Goal: Information Seeking & Learning: Learn about a topic

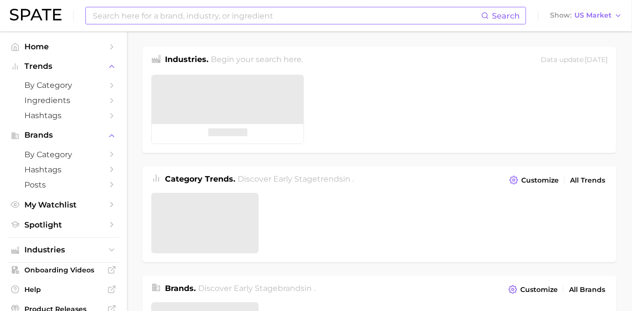
click at [238, 17] on input at bounding box center [286, 15] width 389 height 17
type input "ㅇ"
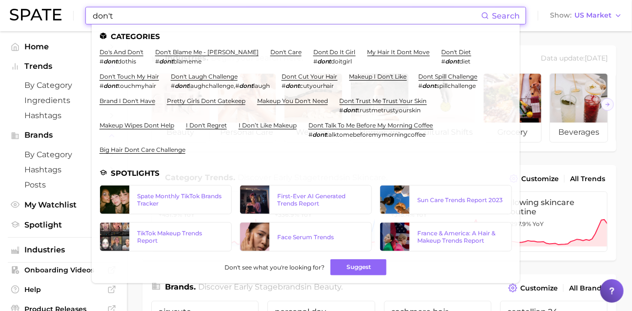
scroll to position [1, 0]
click at [183, 18] on input "don't" at bounding box center [286, 15] width 389 height 17
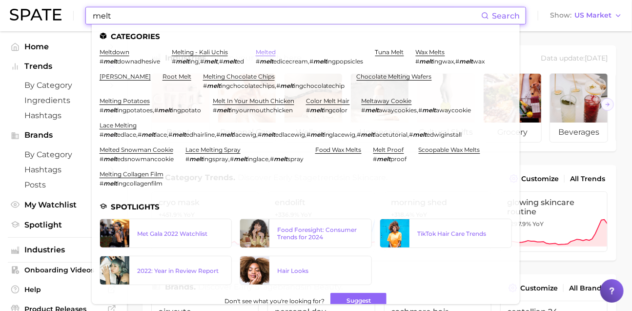
type input "melt"
click at [276, 55] on link "melted" at bounding box center [266, 51] width 20 height 7
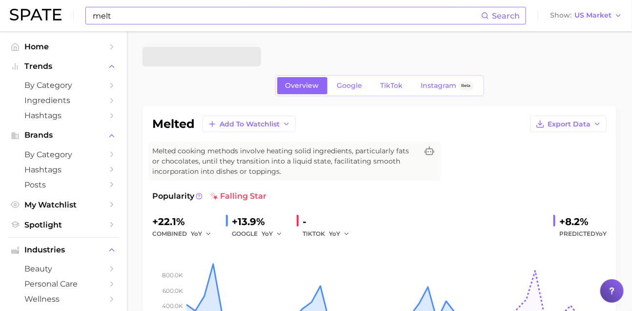
click at [192, 20] on input "melt" at bounding box center [286, 15] width 389 height 17
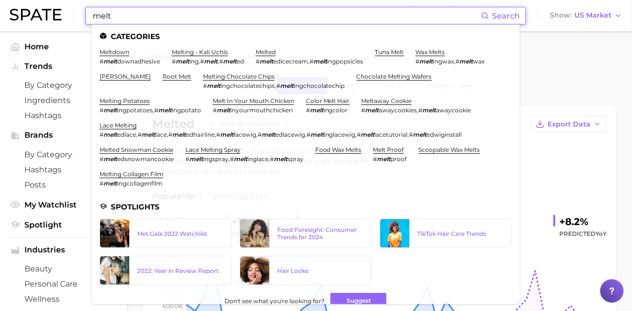
click at [571, 63] on div "melted" at bounding box center [379, 57] width 474 height 20
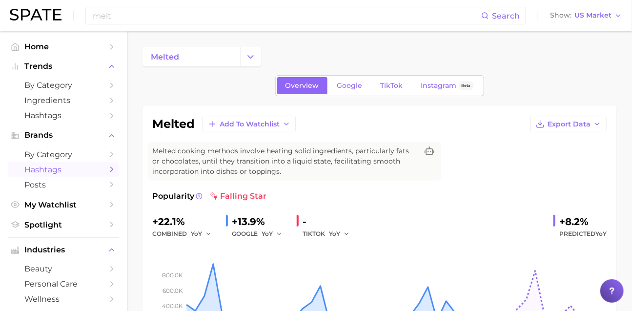
click at [50, 177] on link "Hashtags" at bounding box center [63, 169] width 111 height 15
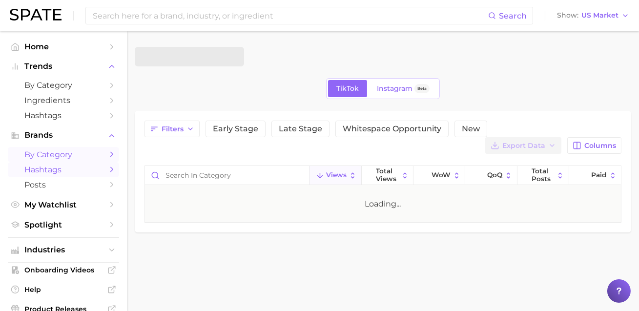
click at [50, 162] on link "by Category" at bounding box center [63, 154] width 111 height 15
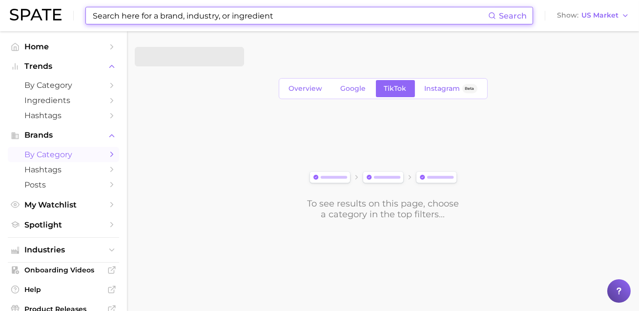
click at [143, 15] on input at bounding box center [290, 15] width 396 height 17
paste input "#makeupmelt"
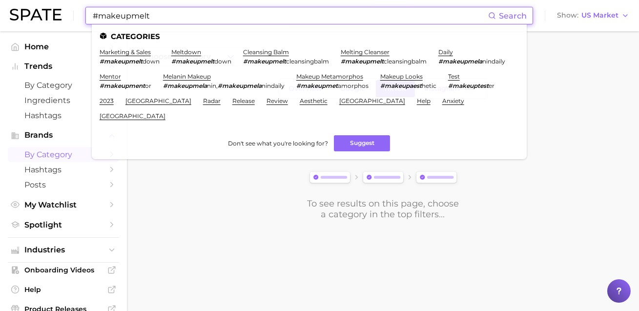
drag, startPoint x: 174, startPoint y: 15, endPoint x: 44, endPoint y: 20, distance: 130.4
click at [44, 20] on div "#makeupmelt Search Categories marketing & sales #makeupmelt down meltdown #make…" at bounding box center [319, 15] width 619 height 31
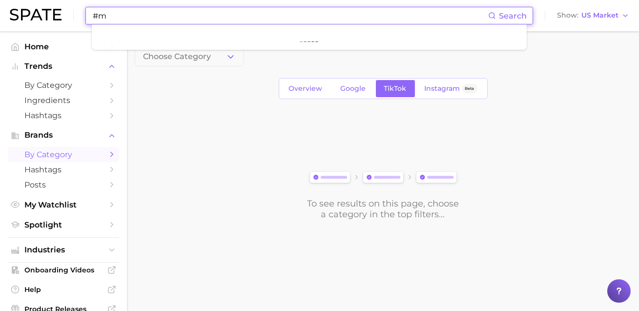
type input "#"
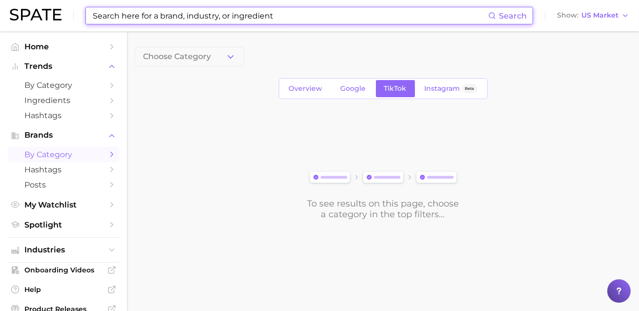
type input ","
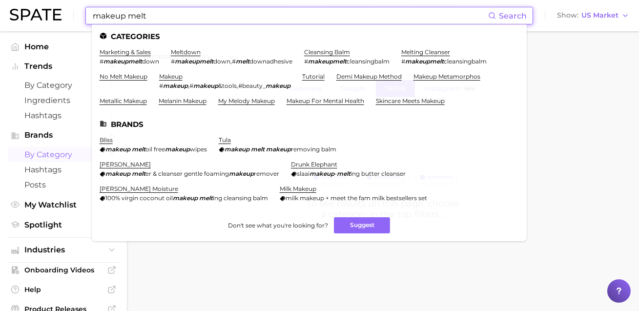
type input "makeup melt"
click at [47, 159] on span "by Category" at bounding box center [63, 154] width 78 height 9
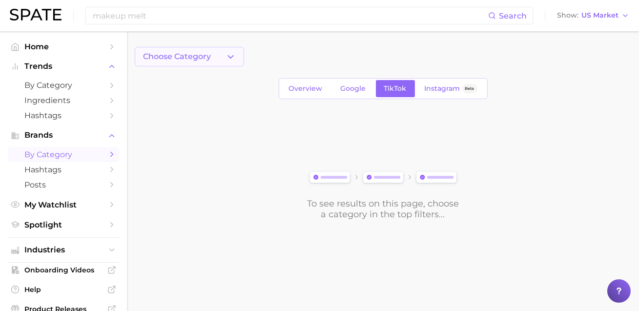
click at [151, 62] on button "Choose Category" at bounding box center [189, 57] width 109 height 20
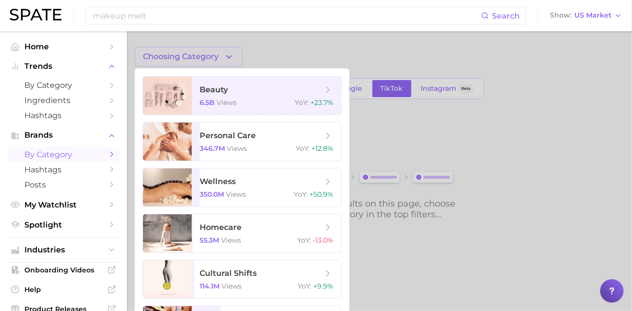
click at [384, 127] on div at bounding box center [316, 155] width 632 height 311
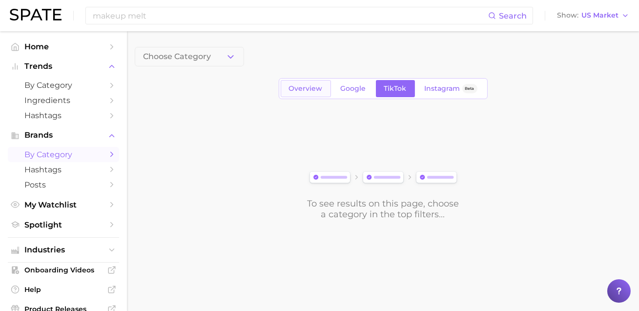
click at [190, 58] on span "Choose Category" at bounding box center [177, 56] width 68 height 9
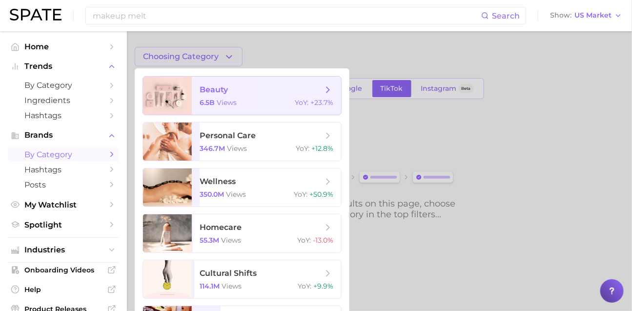
click at [249, 91] on span "beauty" at bounding box center [261, 89] width 123 height 11
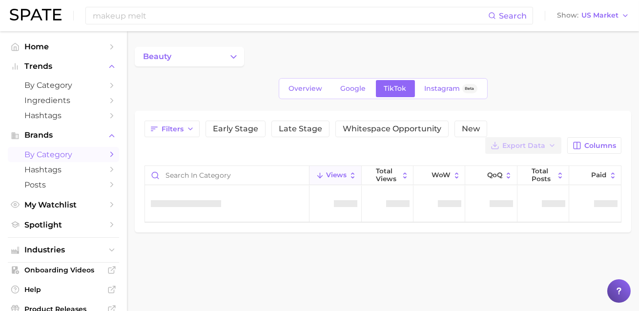
click at [291, 105] on div "beauty Overview Google TikTok Instagram Beta Filters Early Stage Late Stage Whi…" at bounding box center [383, 139] width 496 height 185
click at [294, 97] on link "Overview" at bounding box center [306, 88] width 50 height 17
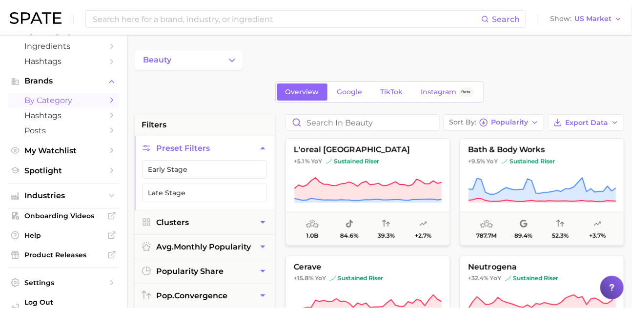
scroll to position [58, 0]
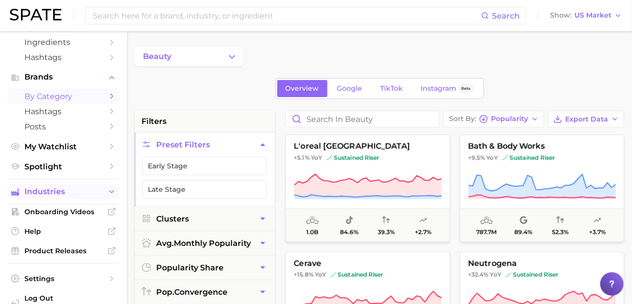
click at [54, 199] on button "Industries" at bounding box center [63, 191] width 111 height 15
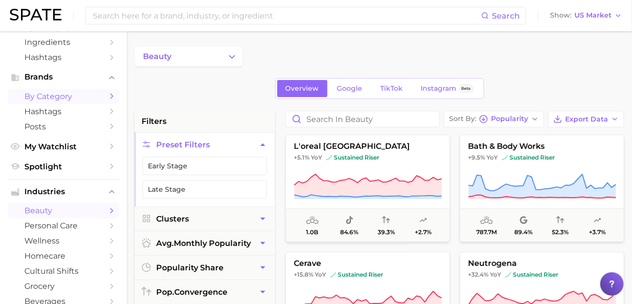
click at [53, 218] on link "beauty" at bounding box center [63, 210] width 111 height 15
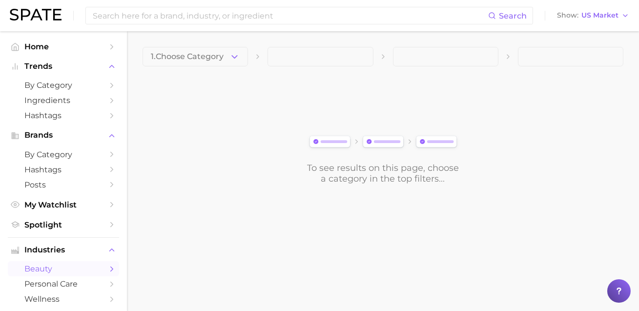
click at [207, 58] on span "1. Choose Category" at bounding box center [187, 56] width 73 height 9
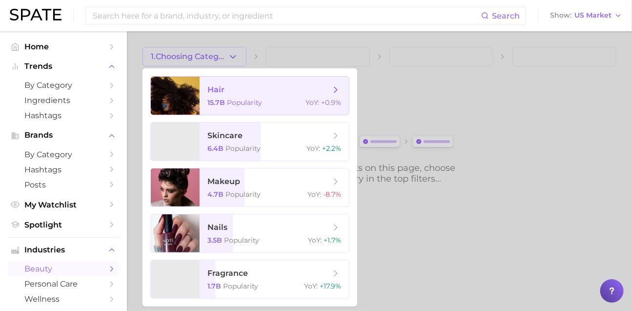
click at [200, 95] on div at bounding box center [175, 96] width 49 height 38
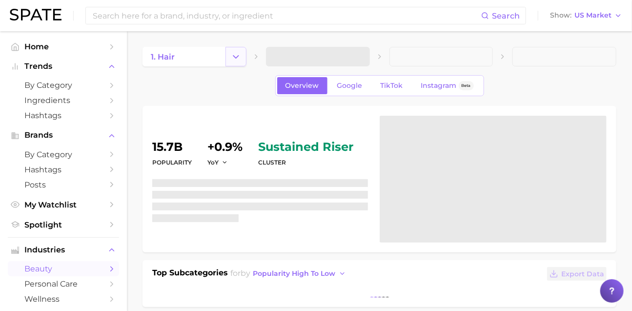
click at [228, 56] on button "Change Category" at bounding box center [235, 57] width 21 height 20
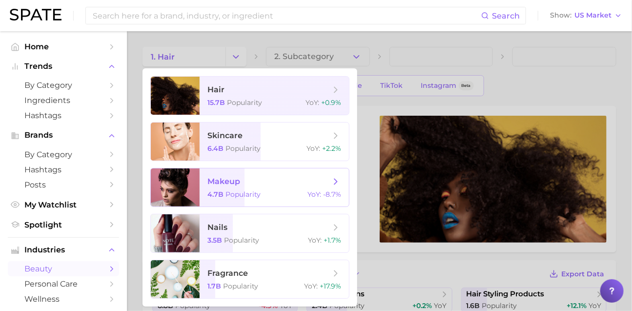
click at [240, 186] on span "makeup" at bounding box center [223, 181] width 33 height 9
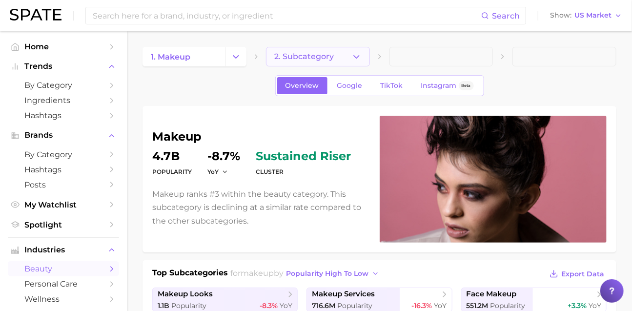
click at [348, 56] on button "2. Subcategory" at bounding box center [318, 57] width 104 height 20
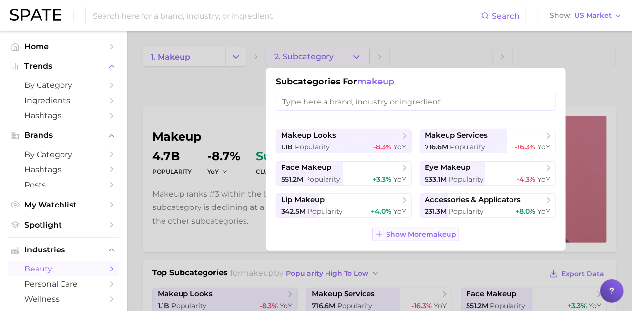
click at [420, 239] on span "Show More makeup" at bounding box center [421, 234] width 70 height 8
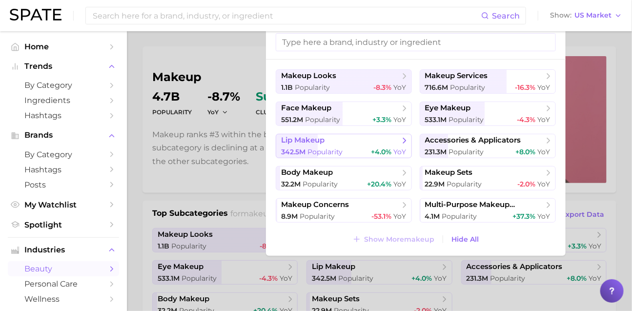
scroll to position [64, 0]
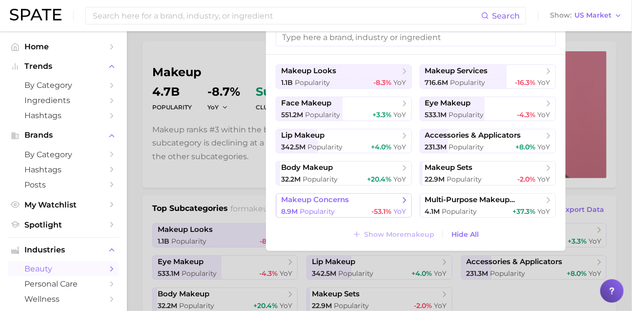
click at [337, 204] on span "makeup concerns" at bounding box center [315, 199] width 68 height 9
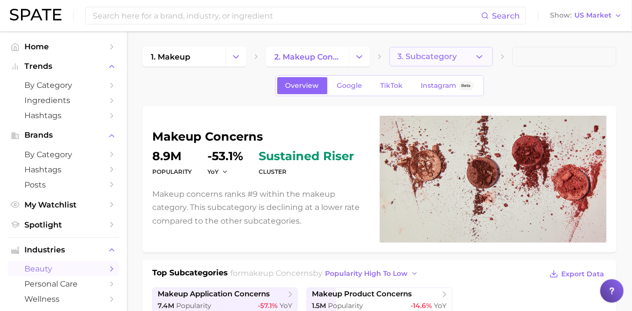
click at [456, 55] on button "3. Subcategory" at bounding box center [441, 57] width 104 height 20
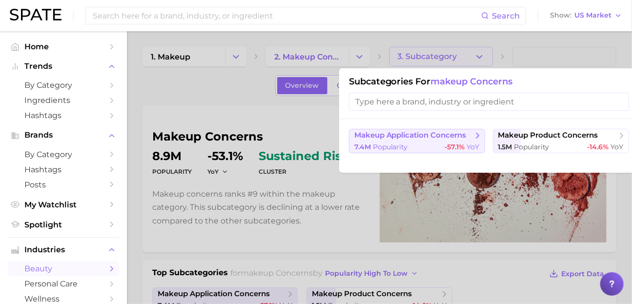
click at [463, 150] on span "-57.1% YoY" at bounding box center [462, 146] width 35 height 9
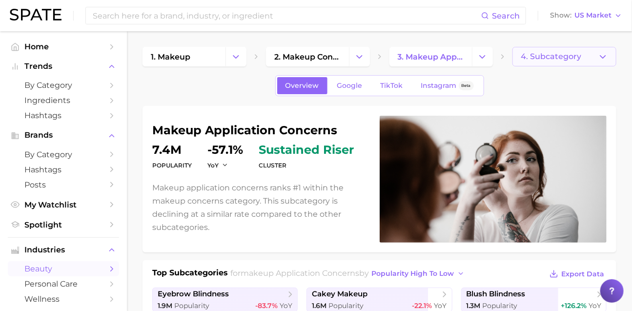
click at [567, 62] on button "4. Subcategory" at bounding box center [564, 57] width 104 height 20
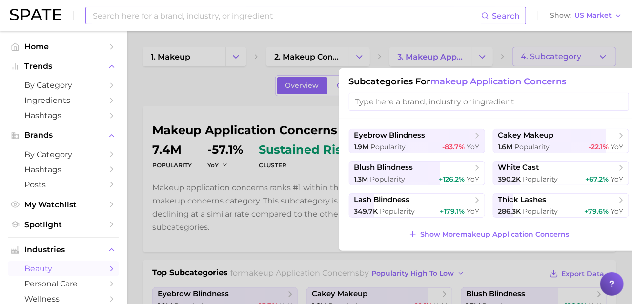
click at [352, 20] on input at bounding box center [286, 15] width 389 height 17
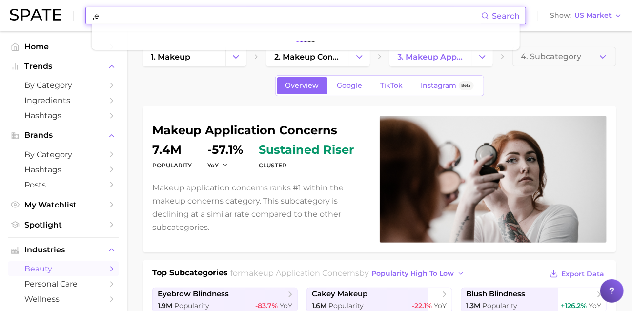
type input ","
type input "medicube"
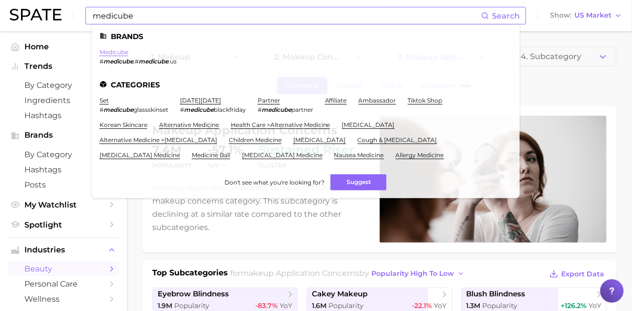
click at [128, 51] on link "medicube" at bounding box center [114, 51] width 29 height 7
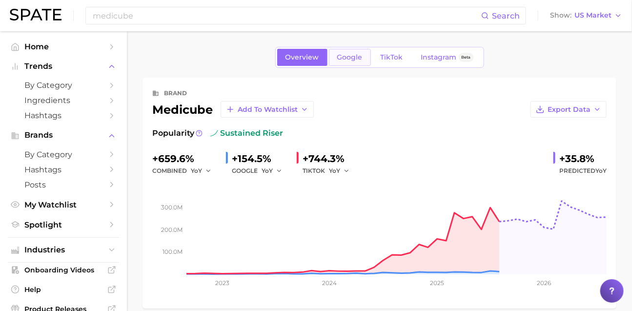
click at [329, 63] on link "Google" at bounding box center [350, 57] width 42 height 17
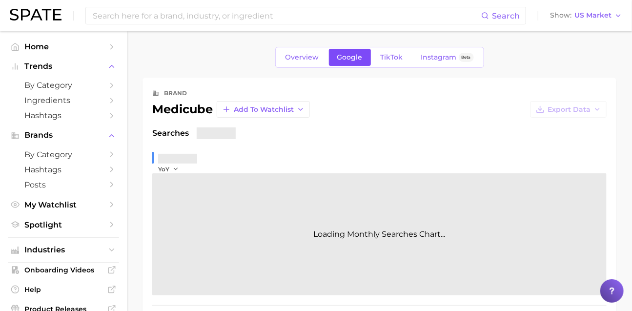
drag, startPoint x: 317, startPoint y: 63, endPoint x: 336, endPoint y: 62, distance: 19.0
click at [337, 61] on span "Google" at bounding box center [349, 57] width 25 height 8
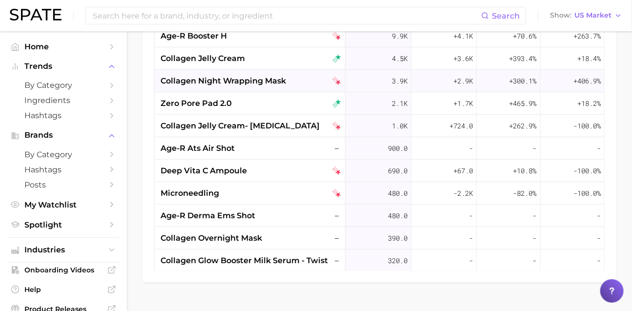
scroll to position [605, 0]
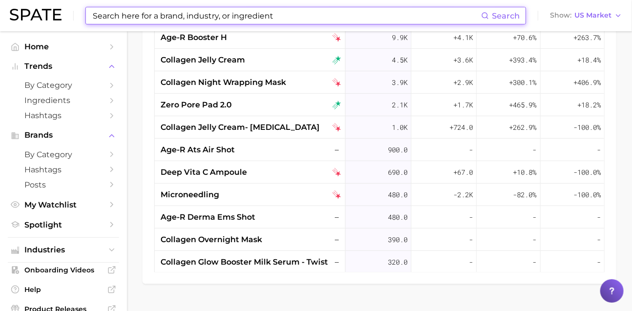
click at [172, 20] on input at bounding box center [286, 15] width 389 height 17
click at [179, 23] on input at bounding box center [286, 15] width 389 height 17
type input "["
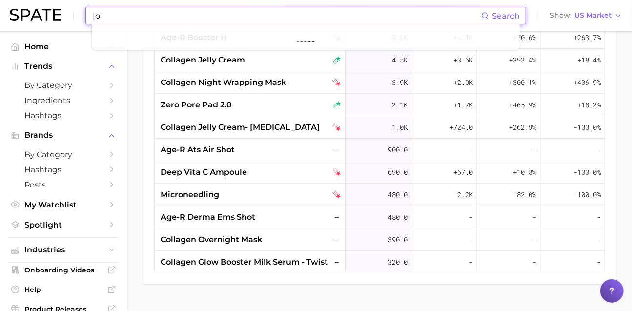
type input "["
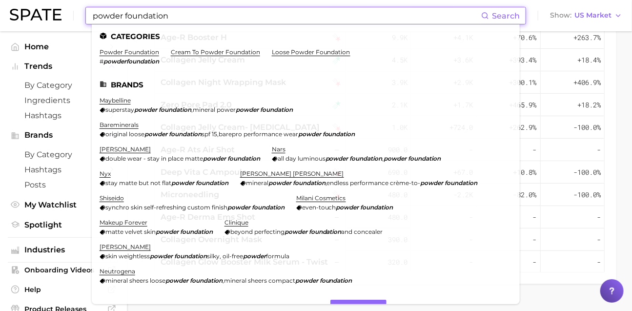
type input "powder foundation"
click at [159, 54] on link "powder foundation" at bounding box center [130, 51] width 60 height 7
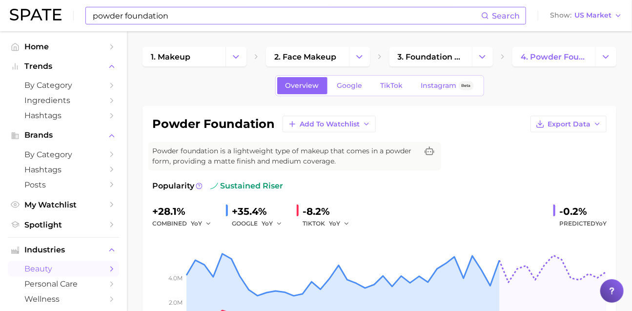
click at [174, 19] on input "powder foundation" at bounding box center [286, 15] width 389 height 17
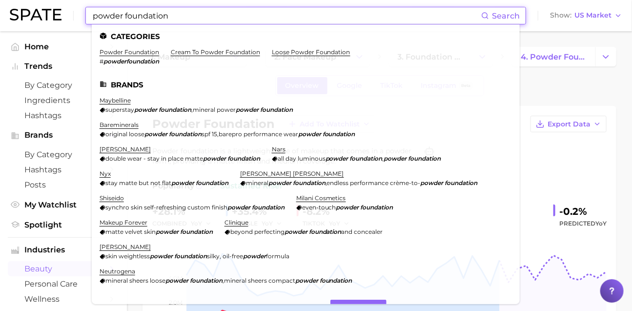
click at [174, 19] on input "powder foundation" at bounding box center [286, 15] width 389 height 17
paste input "christmas lipstick"
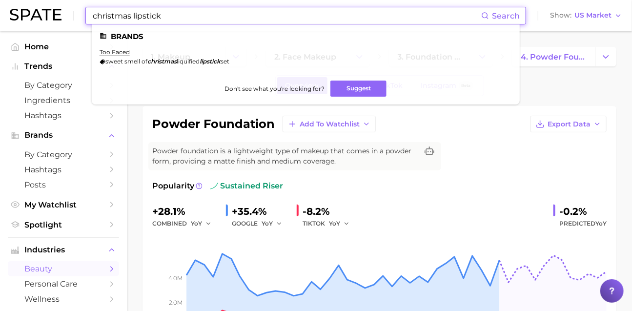
drag, startPoint x: 145, startPoint y: 17, endPoint x: 69, endPoint y: 18, distance: 76.1
click at [69, 18] on div "christmas lipstick Search Brands too faced sweet smell of christmas liquified l…" at bounding box center [316, 15] width 612 height 31
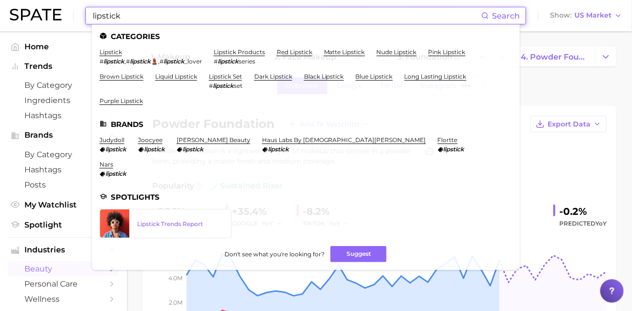
click at [349, 18] on input "lipstick" at bounding box center [286, 15] width 389 height 17
paste input "quiz"
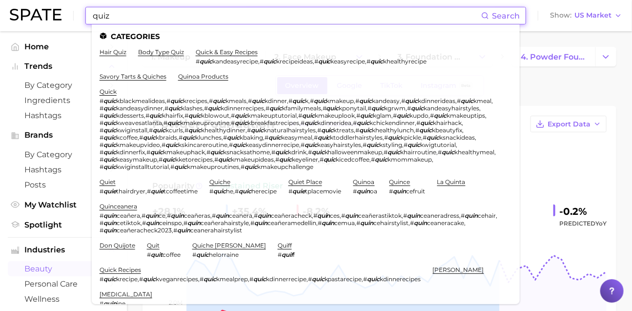
click at [167, 12] on input "quiz" at bounding box center [286, 15] width 389 height 17
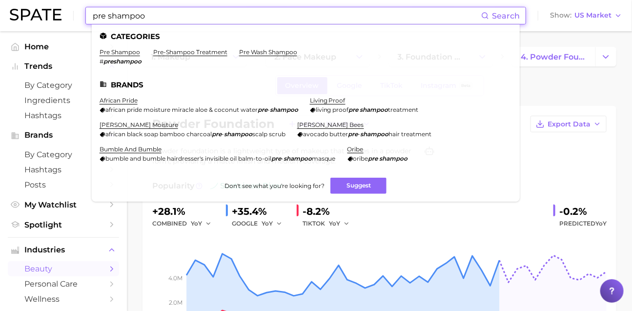
click at [165, 19] on input "pre shampoo" at bounding box center [286, 15] width 389 height 17
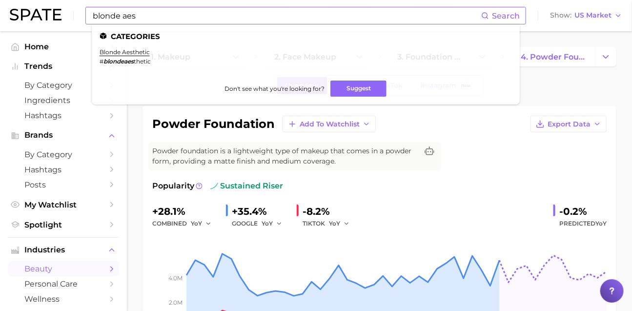
click at [151, 56] on li "blonde aesthetic # blondeaes thetic" at bounding box center [125, 56] width 51 height 17
click at [150, 54] on link "blonde aesthetic" at bounding box center [125, 51] width 50 height 7
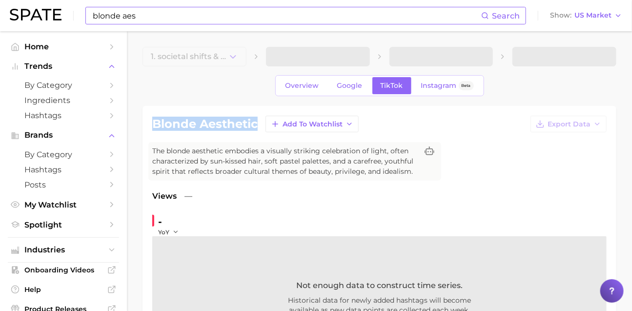
drag, startPoint x: 154, startPoint y: 134, endPoint x: 256, endPoint y: 130, distance: 102.5
click at [256, 130] on h1 "blonde aesthetic" at bounding box center [204, 124] width 105 height 12
copy h1 "blonde aesthetic"
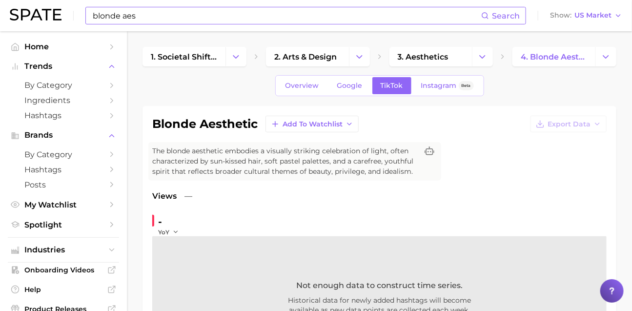
click at [161, 22] on input "blonde aes" at bounding box center [286, 15] width 389 height 17
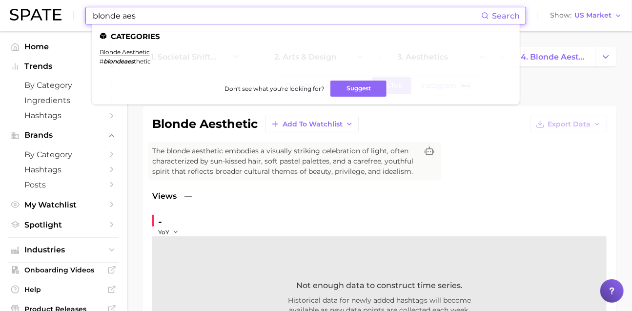
click at [161, 22] on input "blonde aes" at bounding box center [286, 15] width 389 height 17
click at [174, 17] on input "blonde aes" at bounding box center [286, 15] width 389 height 17
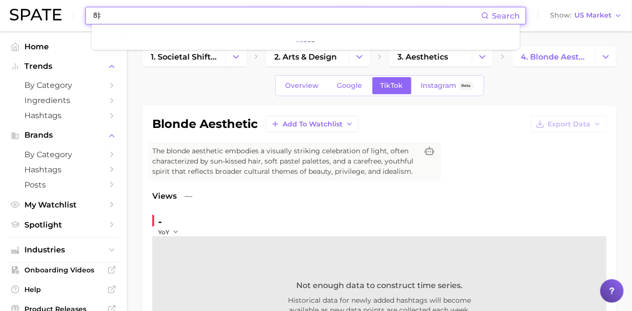
type input "ㅎ"
type input "girl"
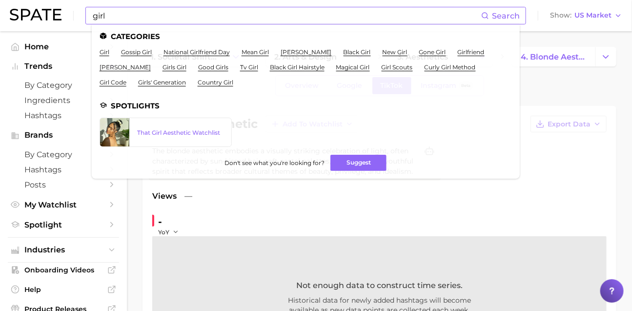
click at [120, 56] on ul "girl gossip girl national girlfriend day mean girl gilmore girls black girl new…" at bounding box center [306, 70] width 412 height 45
click at [109, 55] on link "girl" at bounding box center [105, 51] width 10 height 7
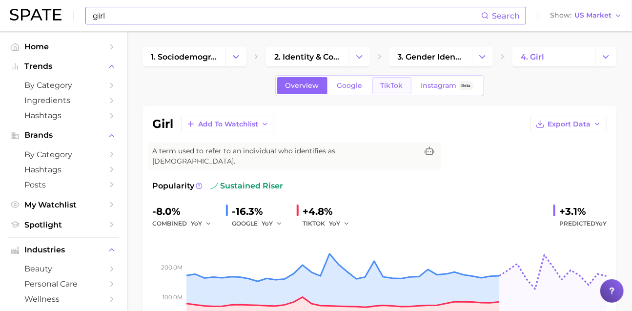
click at [397, 87] on span "TikTok" at bounding box center [392, 85] width 22 height 8
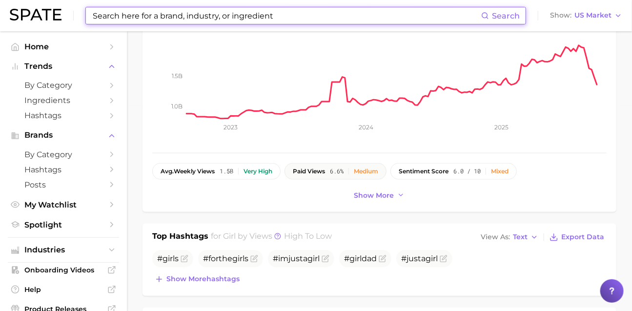
scroll to position [301, 0]
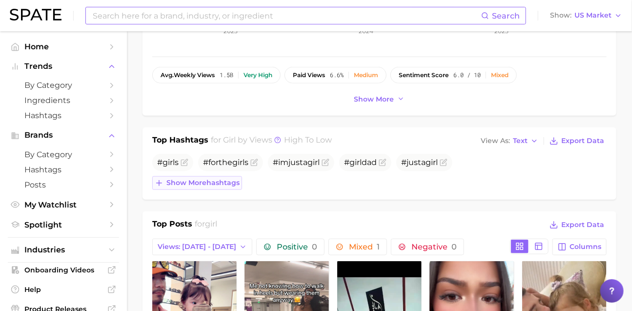
click at [217, 187] on span "Show more hashtags" at bounding box center [202, 183] width 73 height 8
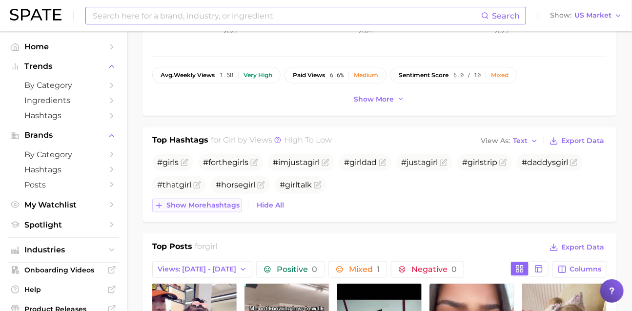
click at [219, 212] on button "Show more hashtags" at bounding box center [197, 206] width 90 height 14
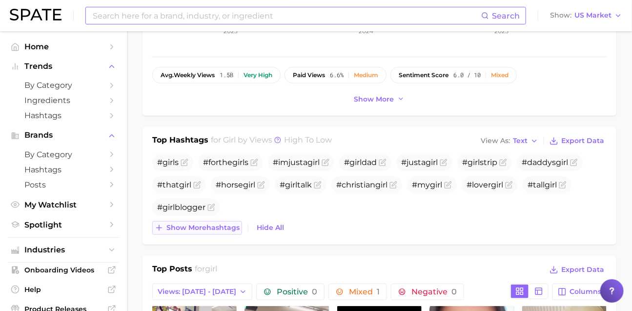
click at [215, 232] on span "Show more hashtags" at bounding box center [202, 227] width 73 height 8
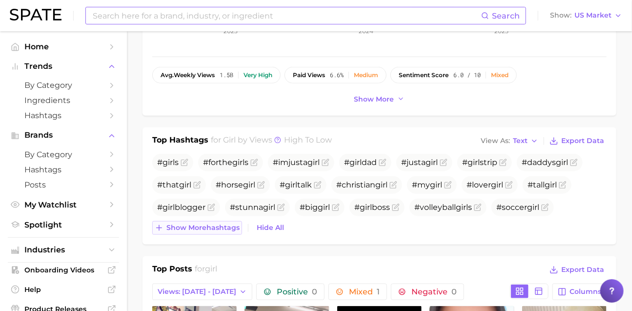
click at [212, 235] on button "Show more hashtags" at bounding box center [197, 228] width 90 height 14
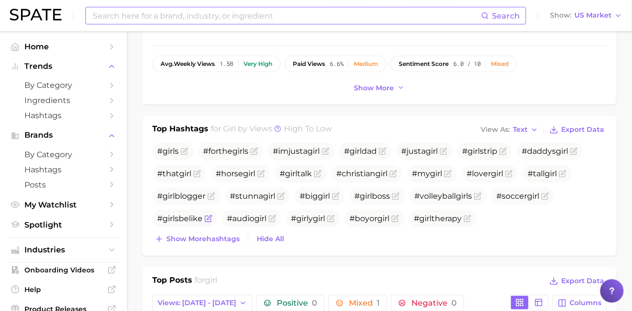
scroll to position [312, 0]
click at [208, 246] on button "Show more hashtags" at bounding box center [197, 239] width 90 height 14
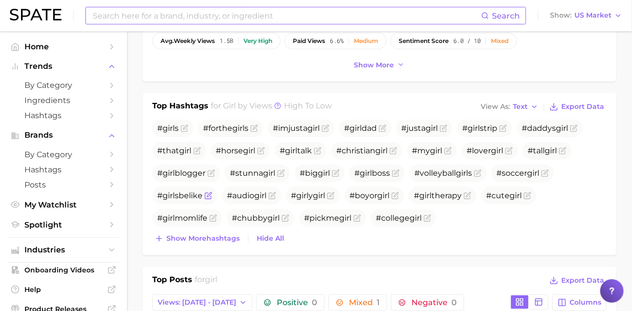
scroll to position [348, 0]
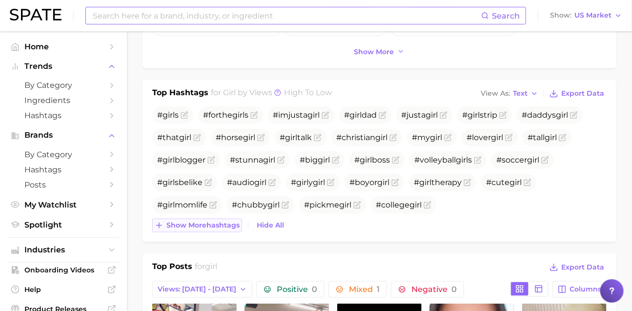
click at [201, 229] on span "Show more hashtags" at bounding box center [202, 225] width 73 height 8
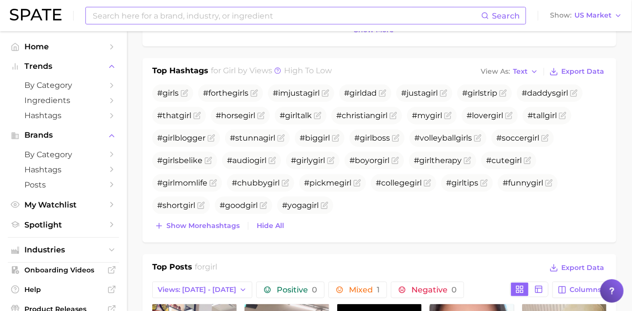
scroll to position [371, 0]
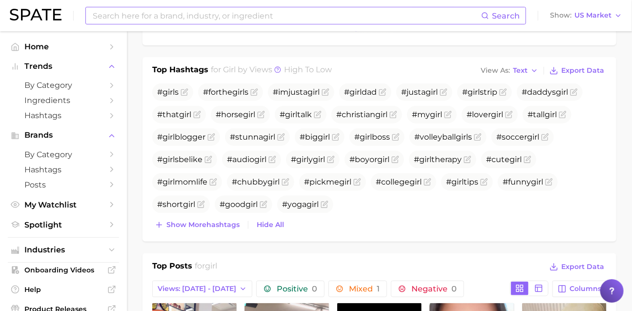
click at [193, 242] on div "Top Hashtags for girl by Views high to low View As Text Export Data # girl s #f…" at bounding box center [379, 149] width 474 height 184
click at [195, 229] on span "Show more hashtags" at bounding box center [202, 225] width 73 height 8
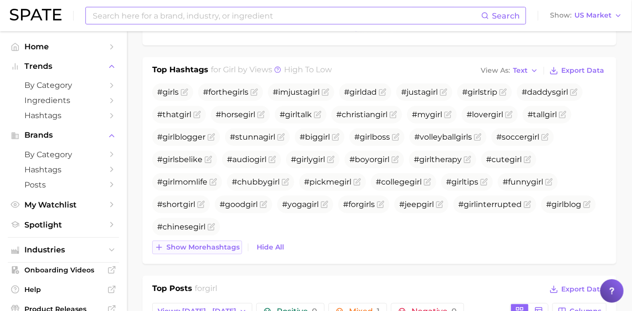
click at [201, 251] on span "Show more hashtags" at bounding box center [202, 247] width 73 height 8
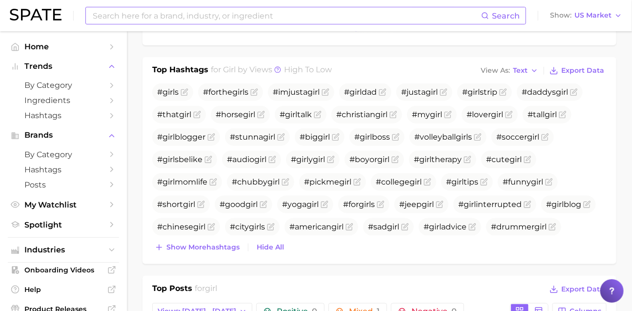
click at [141, 24] on div "Search" at bounding box center [305, 16] width 441 height 18
click at [142, 12] on input at bounding box center [286, 15] width 389 height 17
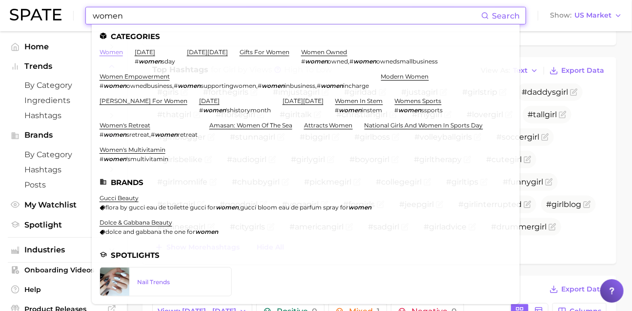
type input "women"
click at [112, 54] on link "women" at bounding box center [111, 51] width 23 height 7
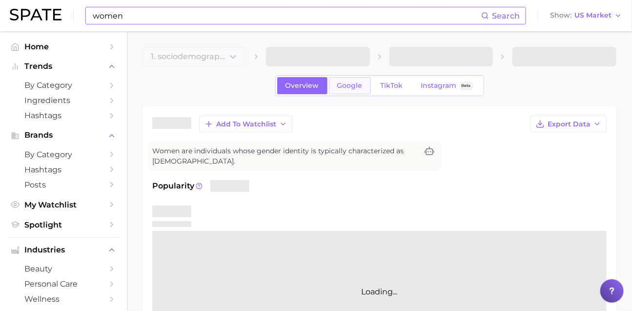
click at [364, 87] on link "Google" at bounding box center [350, 85] width 42 height 17
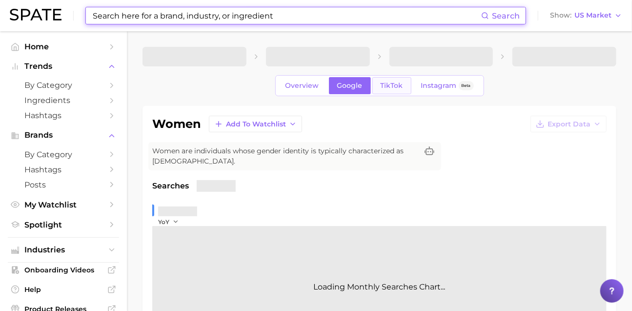
click at [372, 88] on link "TikTok" at bounding box center [391, 85] width 39 height 17
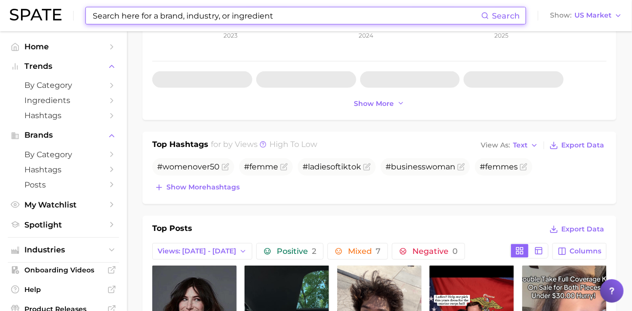
scroll to position [297, 0]
click at [220, 194] on button "Show more hashtags" at bounding box center [197, 187] width 90 height 14
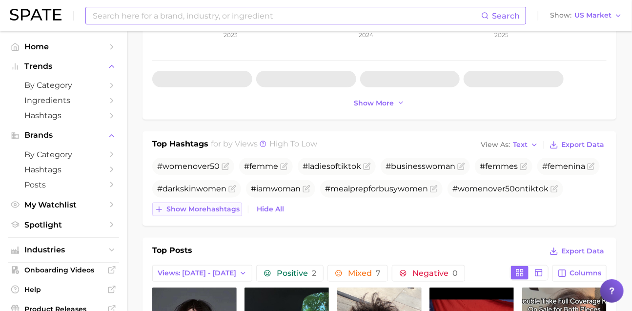
click at [230, 213] on span "Show more hashtags" at bounding box center [202, 209] width 73 height 8
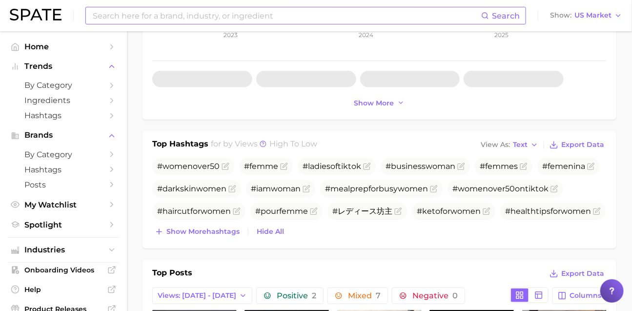
click at [220, 248] on div "Top Hashtags for by Views high to low View As Text Export Data #womenover50 #fe…" at bounding box center [379, 189] width 474 height 117
click at [221, 248] on div "Top Hashtags for by Views high to low View As Text Export Data #womenover50 #fe…" at bounding box center [379, 189] width 474 height 117
click at [224, 236] on span "Show more hashtags" at bounding box center [202, 231] width 73 height 8
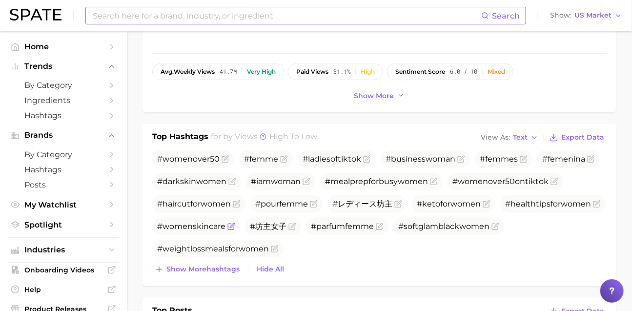
scroll to position [310, 0]
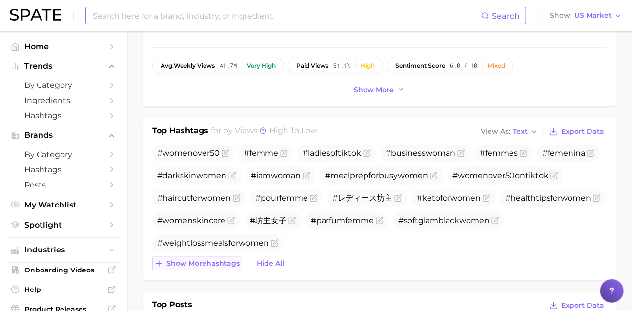
click at [182, 267] on span "Show more hashtags" at bounding box center [202, 263] width 73 height 8
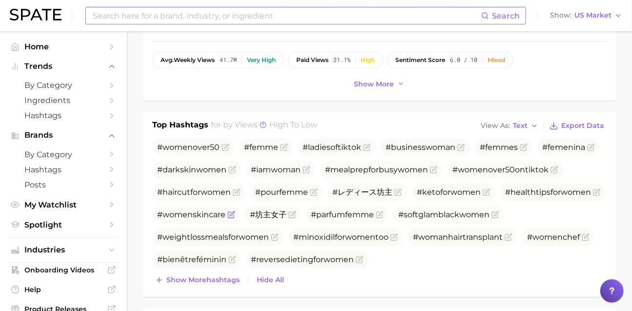
scroll to position [354, 0]
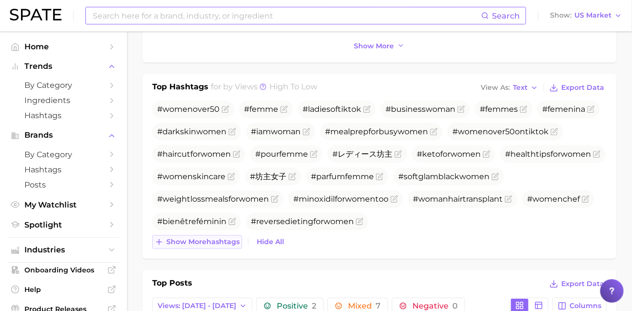
click at [209, 246] on span "Show more hashtags" at bounding box center [202, 242] width 73 height 8
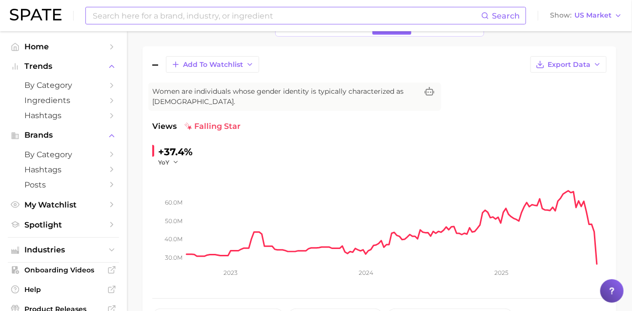
scroll to position [168, 0]
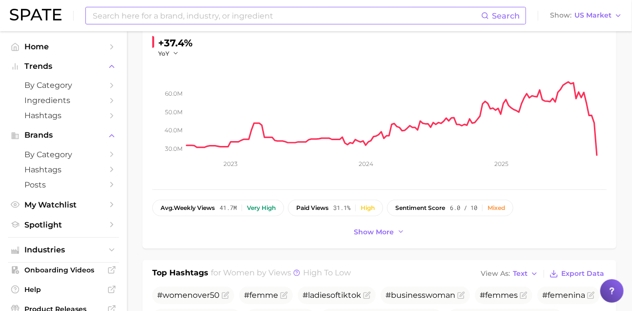
click at [181, 10] on input at bounding box center [286, 15] width 389 height 17
type input "hair mask"
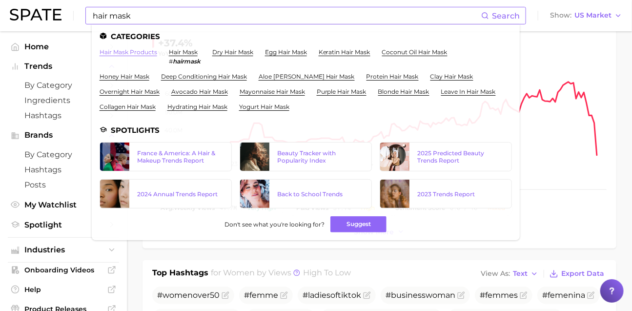
click at [138, 55] on link "hair mask products" at bounding box center [129, 51] width 58 height 7
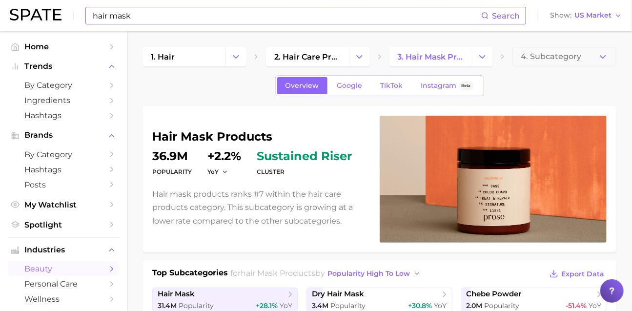
click at [172, 21] on input "hair mask" at bounding box center [286, 15] width 389 height 17
type input "ㅣ"
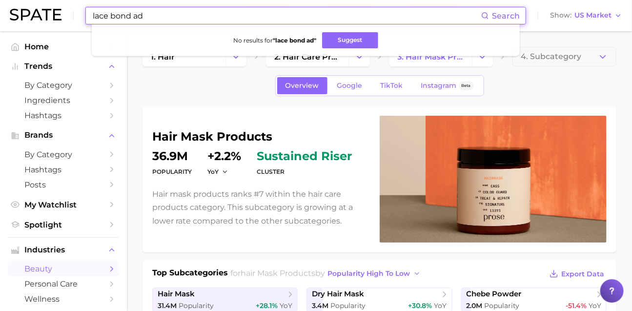
drag, startPoint x: 144, startPoint y: 15, endPoint x: 176, endPoint y: 19, distance: 32.0
click at [176, 19] on input "lace bond ad" at bounding box center [286, 15] width 389 height 17
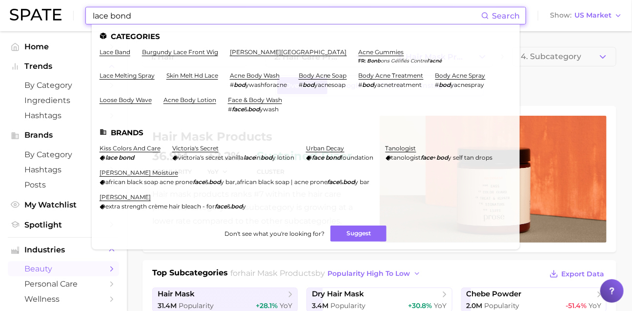
drag, startPoint x: 153, startPoint y: 16, endPoint x: 101, endPoint y: 15, distance: 52.7
click at [101, 15] on div "lace bond Search Categories lace band burgundy lace front wig bonney lake acne …" at bounding box center [305, 16] width 441 height 18
type input "lace bond"
click at [56, 90] on span "by Category" at bounding box center [63, 85] width 78 height 9
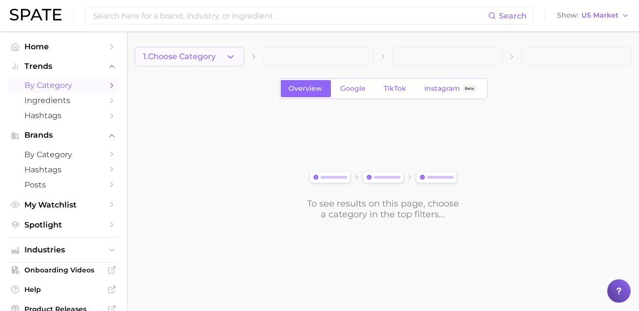
click at [186, 61] on span "1. Choose Category" at bounding box center [179, 56] width 73 height 9
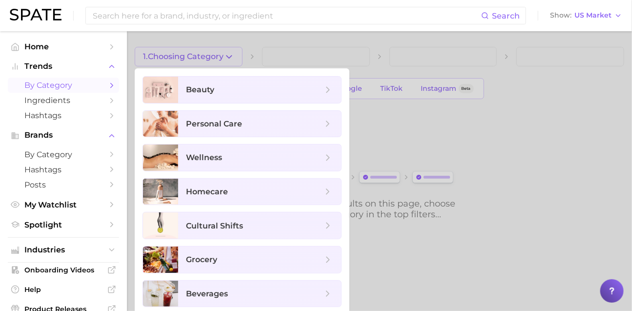
click at [222, 106] on ul "beauty personal care wellness homecare cultural shifts grocery beverages culina…" at bounding box center [242, 225] width 215 height 314
click at [223, 100] on span "beauty" at bounding box center [259, 90] width 163 height 26
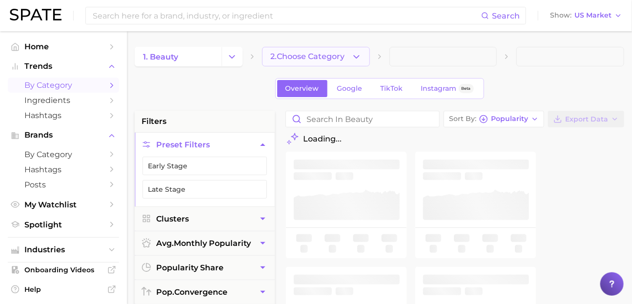
click at [314, 57] on span "2. Choose Category" at bounding box center [307, 56] width 74 height 9
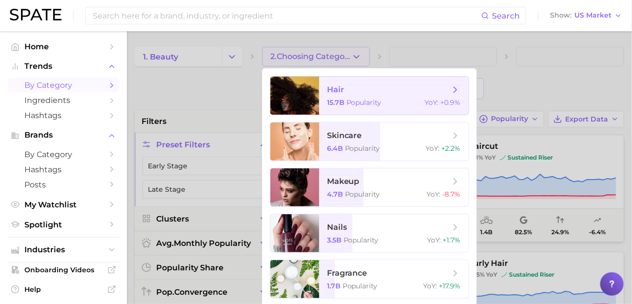
click at [375, 107] on span "Popularity" at bounding box center [363, 102] width 35 height 9
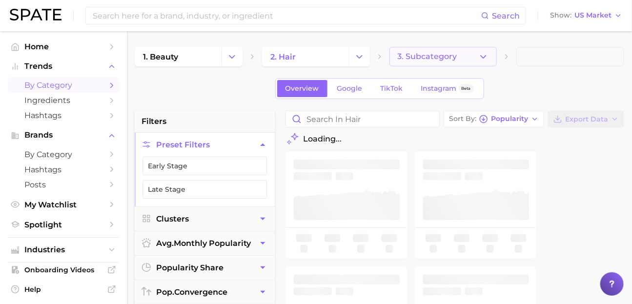
click at [416, 56] on span "3. Subcategory" at bounding box center [428, 56] width 60 height 9
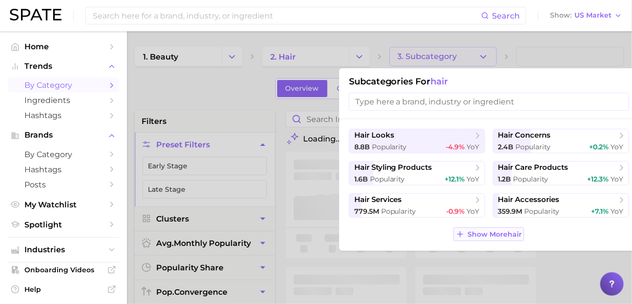
click at [479, 239] on span "Show More hair" at bounding box center [494, 234] width 54 height 8
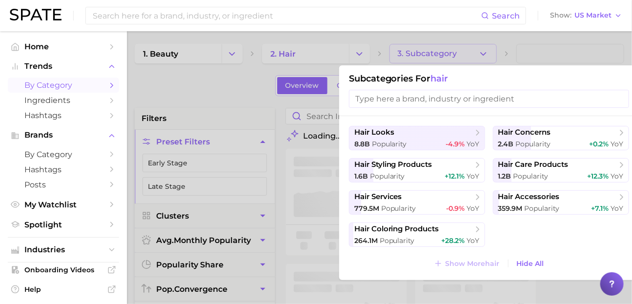
scroll to position [5, 0]
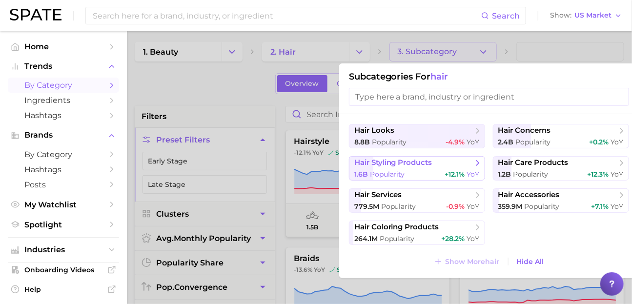
click at [445, 179] on span "+12.1%" at bounding box center [455, 174] width 20 height 9
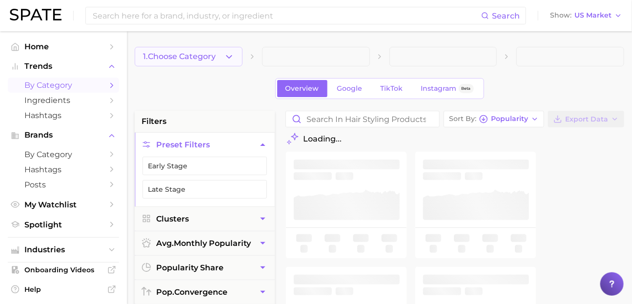
click at [194, 54] on span "1. Choose Category" at bounding box center [179, 56] width 73 height 9
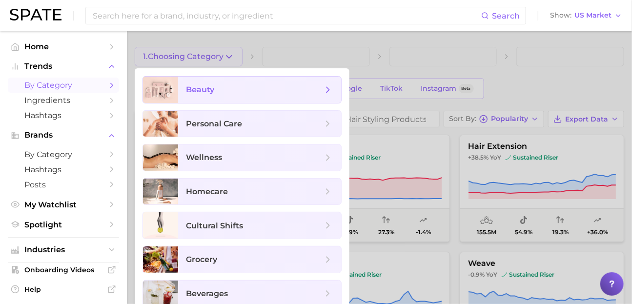
click at [220, 95] on span "beauty" at bounding box center [254, 89] width 137 height 11
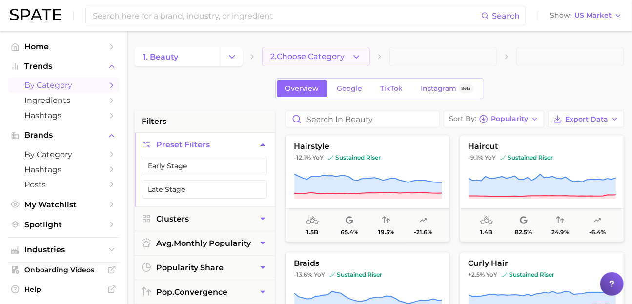
click at [303, 65] on button "2. Choose Category" at bounding box center [316, 57] width 108 height 20
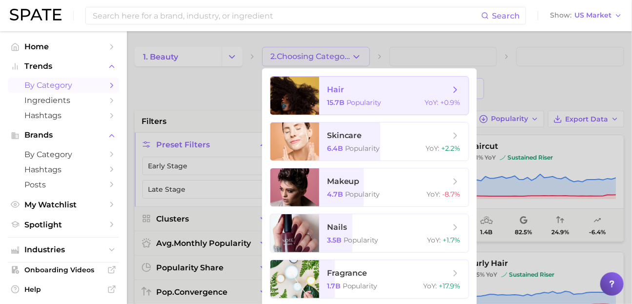
click at [340, 94] on span "hair" at bounding box center [335, 89] width 17 height 9
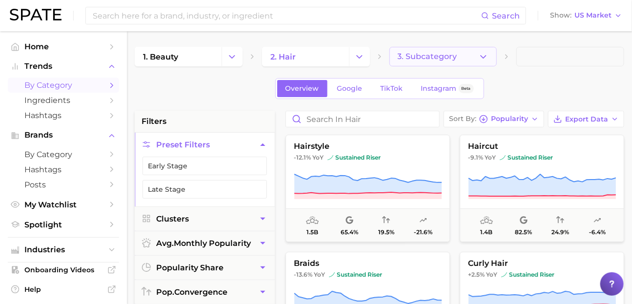
click at [427, 49] on button "3. Subcategory" at bounding box center [443, 57] width 108 height 20
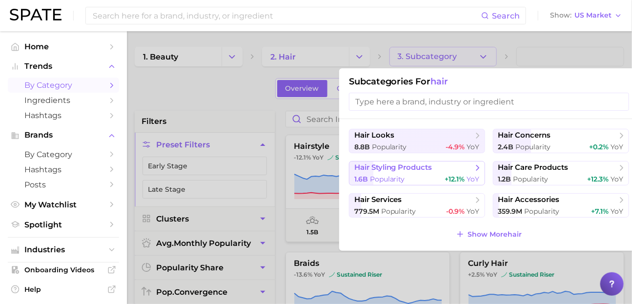
click at [430, 172] on span "hair styling products" at bounding box center [393, 167] width 78 height 9
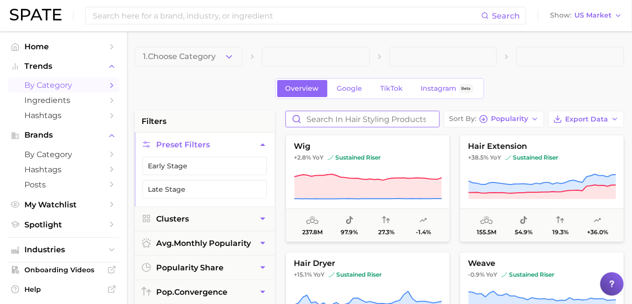
click at [342, 127] on input "Search in hair styling products" at bounding box center [362, 119] width 153 height 16
type input "ㅣ"
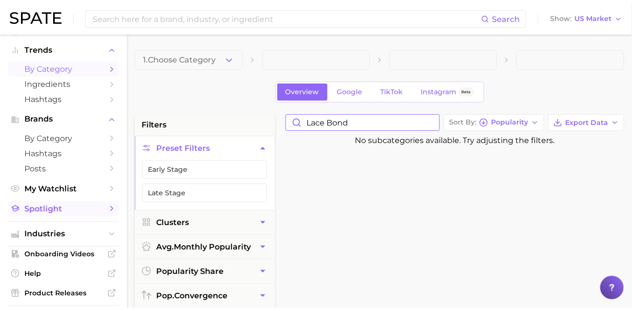
scroll to position [60, 0]
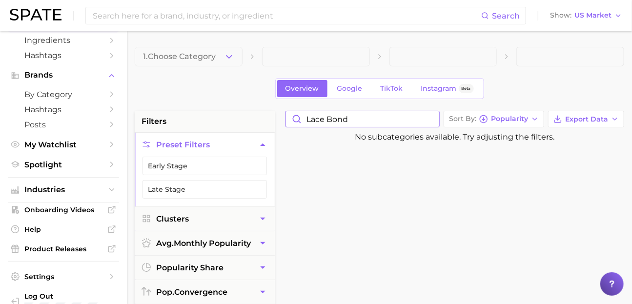
type input "lace bond"
click at [51, 203] on ul "Industries" at bounding box center [63, 189] width 111 height 25
click at [52, 197] on button "Industries" at bounding box center [63, 189] width 111 height 15
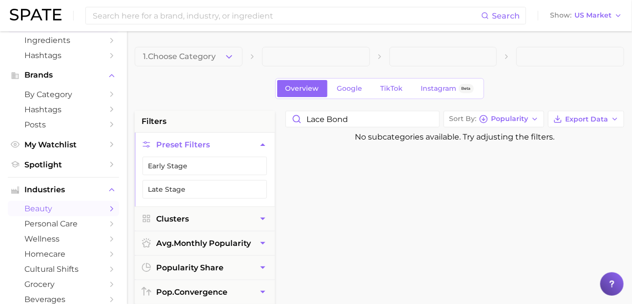
click at [50, 213] on span "beauty" at bounding box center [63, 208] width 78 height 9
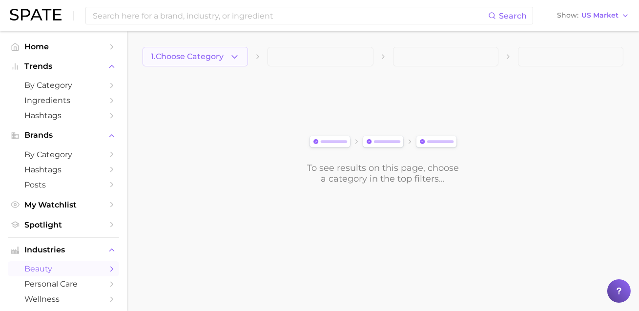
click at [182, 62] on button "1. Choose Category" at bounding box center [194, 57] width 105 height 20
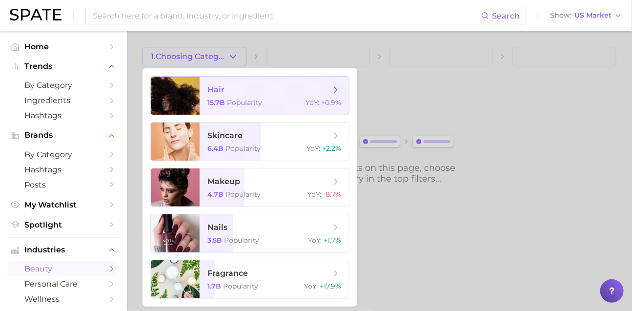
click at [261, 115] on span "hair 15.7b Popularity YoY : +0.9%" at bounding box center [274, 96] width 149 height 38
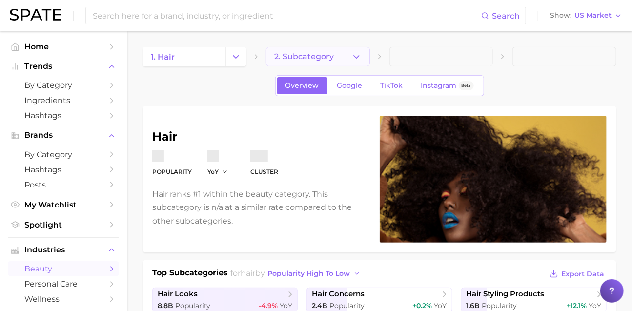
click at [313, 50] on button "2. Subcategory" at bounding box center [318, 57] width 104 height 20
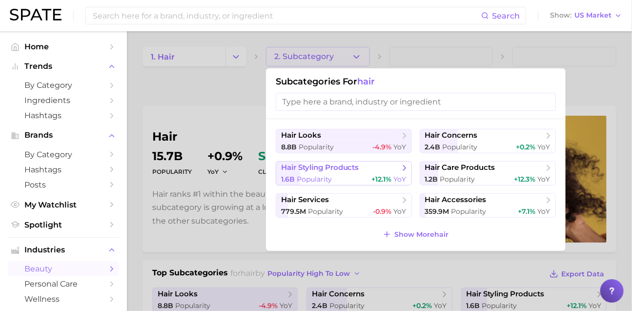
click at [326, 172] on span "hair styling products" at bounding box center [320, 167] width 78 height 9
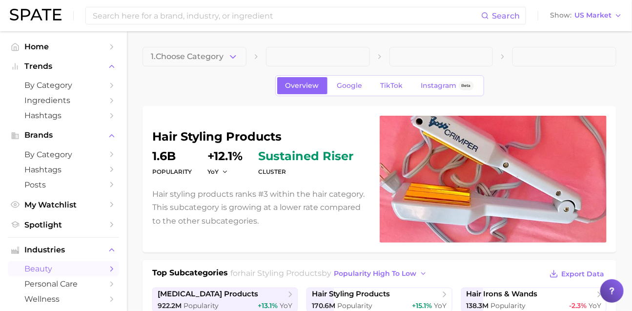
click at [297, 54] on span at bounding box center [318, 57] width 104 height 20
click at [215, 57] on span "1. Choose Category" at bounding box center [187, 56] width 73 height 9
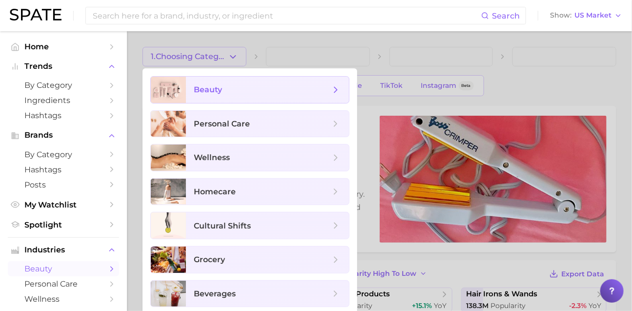
click at [239, 95] on span "beauty" at bounding box center [262, 89] width 137 height 11
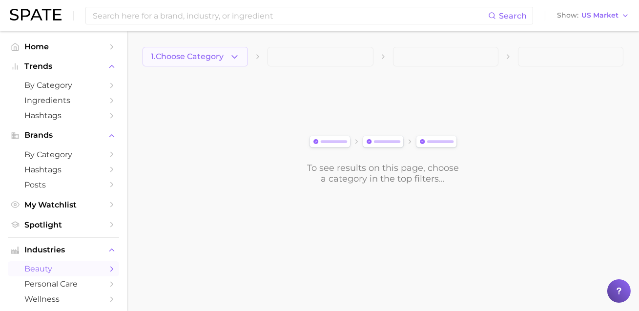
click at [180, 55] on span "1. Choose Category" at bounding box center [187, 56] width 73 height 9
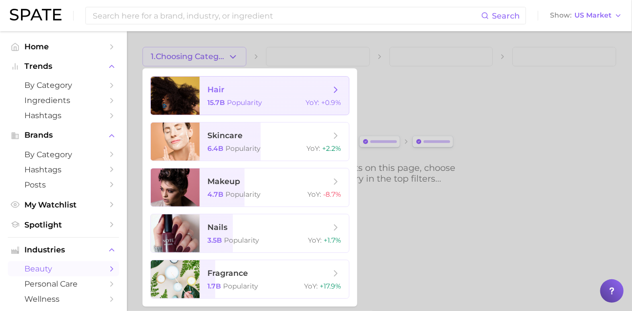
click at [264, 95] on span "hair" at bounding box center [268, 89] width 123 height 11
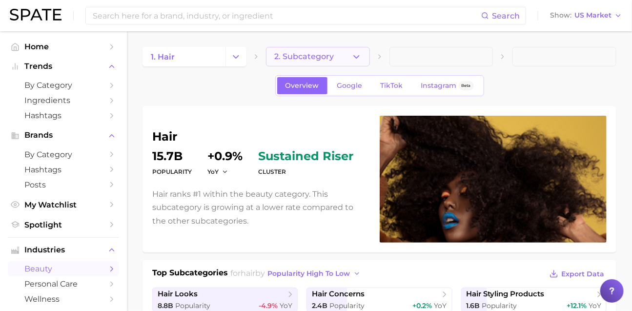
click at [289, 54] on span "2. Subcategory" at bounding box center [304, 56] width 60 height 9
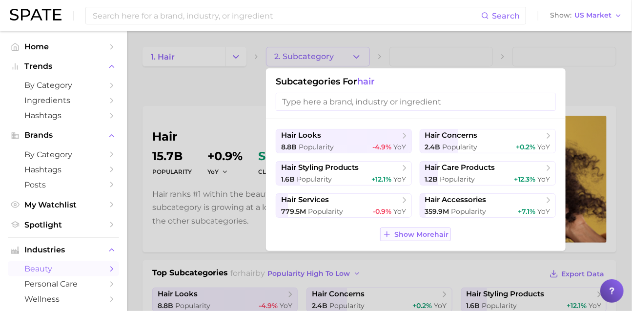
click at [397, 239] on span "Show More hair" at bounding box center [421, 234] width 54 height 8
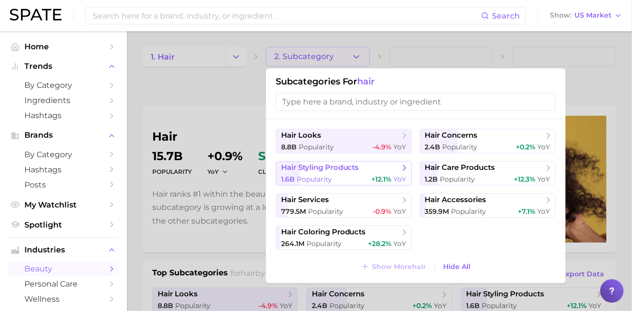
click at [335, 182] on button "hair styling products 1.6b Popularity +12.1% YoY" at bounding box center [344, 173] width 136 height 24
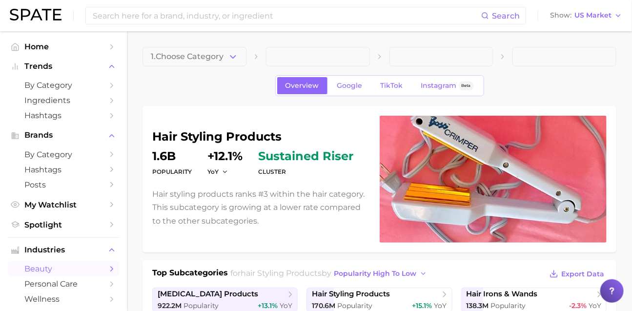
click at [295, 62] on span at bounding box center [318, 57] width 104 height 20
click at [213, 54] on span "1. Choose Category" at bounding box center [187, 56] width 73 height 9
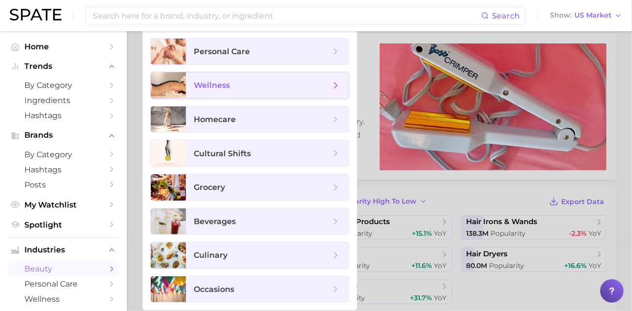
scroll to position [176, 0]
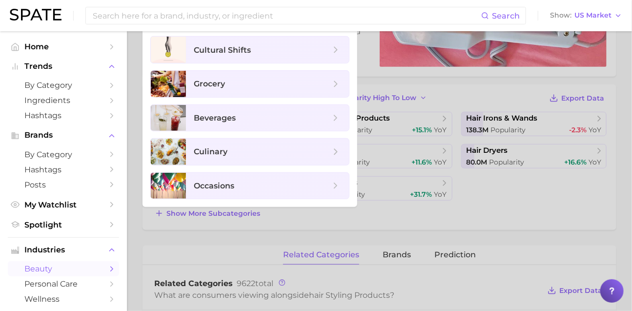
click at [155, 277] on div at bounding box center [316, 155] width 632 height 311
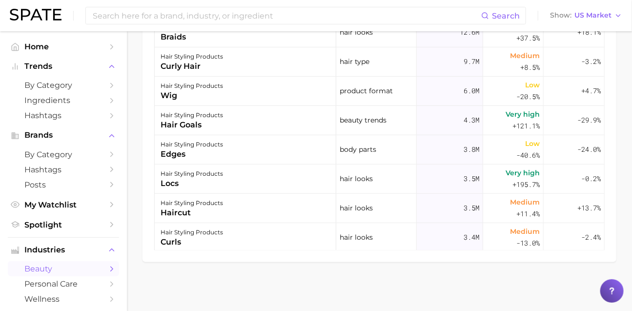
scroll to position [640, 0]
click at [157, 19] on input at bounding box center [286, 15] width 389 height 17
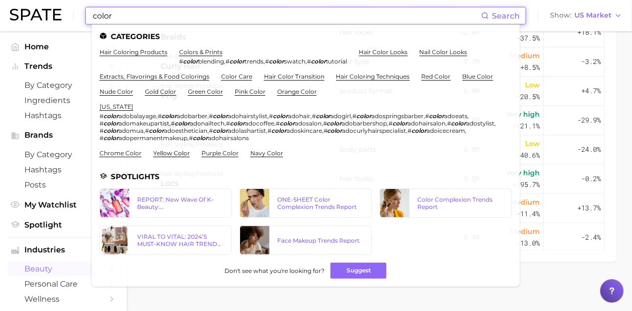
click at [169, 16] on input "color" at bounding box center [286, 15] width 389 height 17
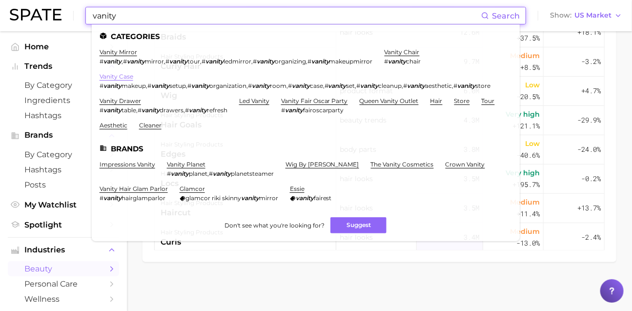
type input "vanity"
click at [126, 78] on link "vanity case" at bounding box center [117, 76] width 34 height 7
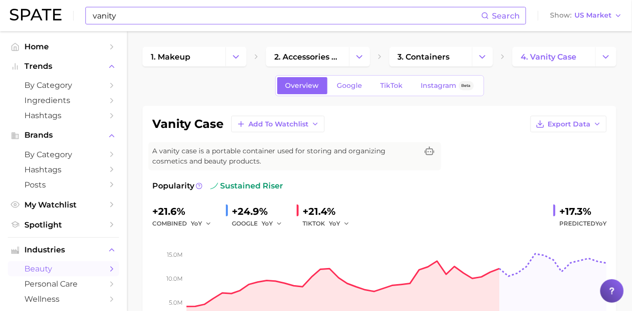
click at [149, 19] on input "vanity" at bounding box center [286, 15] width 389 height 17
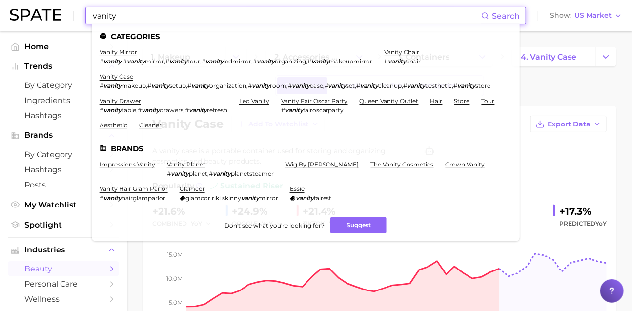
click at [543, 85] on div "Overview Google TikTok Instagram Beta" at bounding box center [379, 85] width 474 height 21
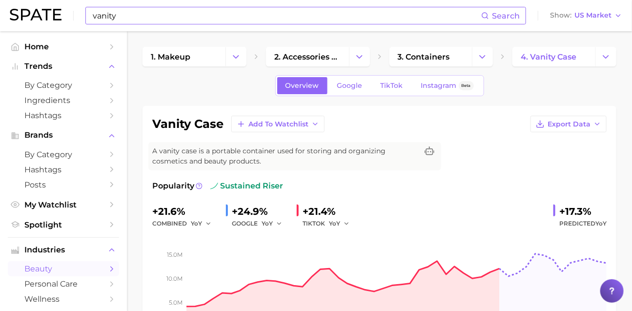
click at [172, 21] on input "vanity" at bounding box center [286, 15] width 389 height 17
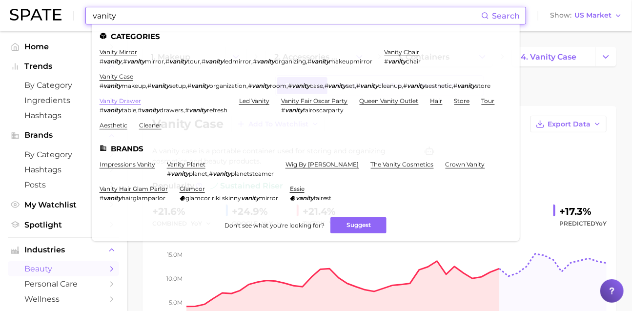
click at [141, 104] on link "vanity drawer" at bounding box center [120, 100] width 41 height 7
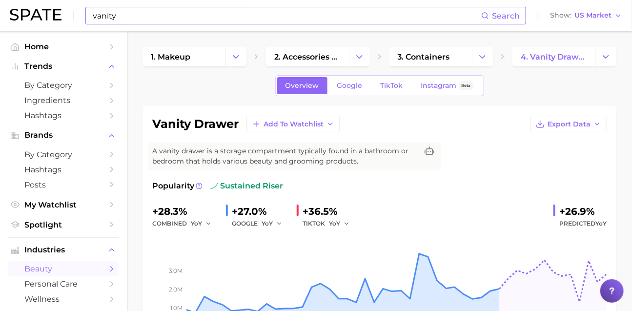
click at [212, 16] on input "vanity" at bounding box center [286, 15] width 389 height 17
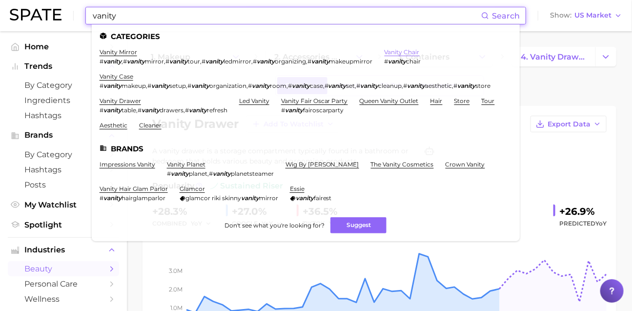
click at [420, 49] on link "vanity chair" at bounding box center [402, 51] width 35 height 7
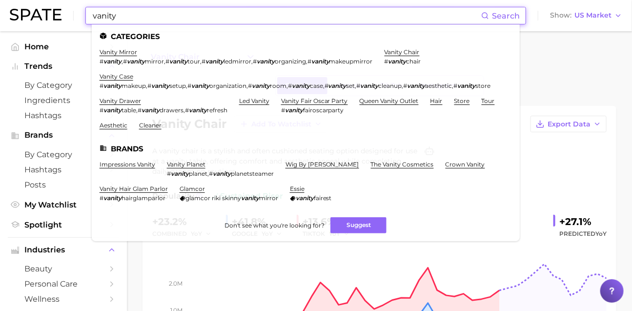
click at [191, 21] on input "vanity" at bounding box center [286, 15] width 389 height 17
click at [190, 21] on input "vanity" at bounding box center [286, 15] width 389 height 17
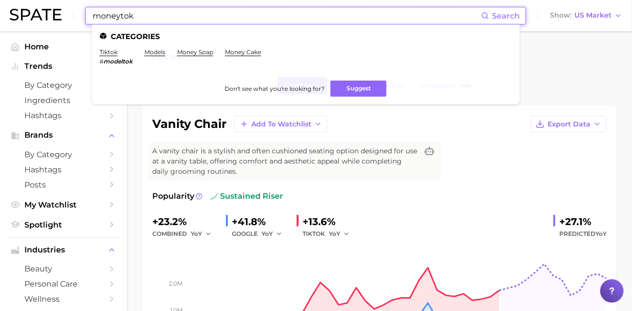
click at [145, 15] on input "moneytok" at bounding box center [286, 15] width 389 height 17
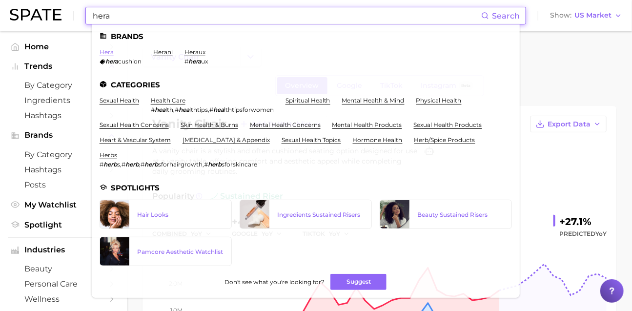
type input "hera"
click at [114, 54] on link "hera" at bounding box center [107, 51] width 14 height 7
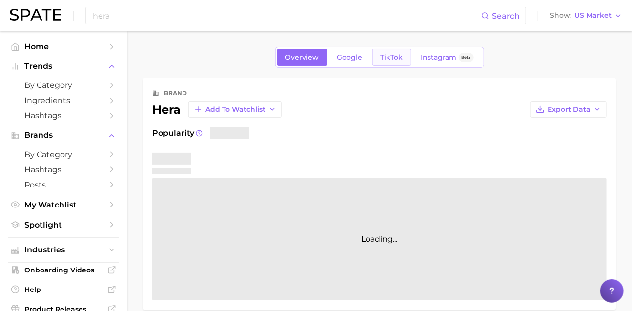
click at [408, 63] on link "TikTok" at bounding box center [391, 57] width 39 height 17
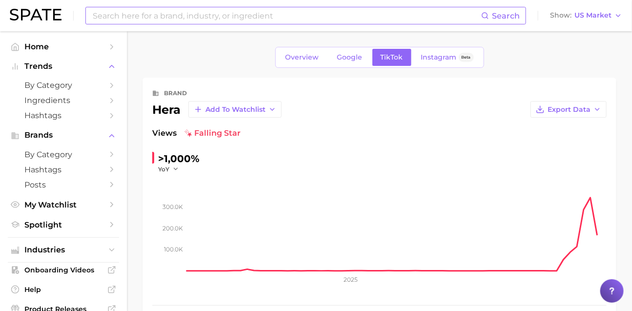
click at [132, 16] on input at bounding box center [286, 15] width 389 height 17
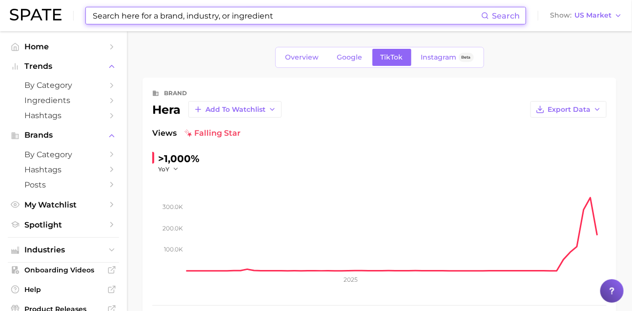
type input "ㅊ"
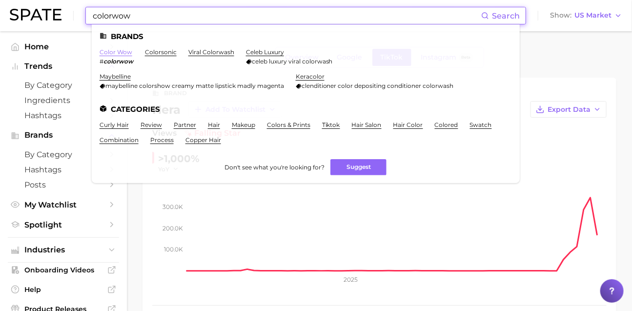
type input "colorwow"
click at [124, 54] on link "color wow" at bounding box center [116, 51] width 33 height 7
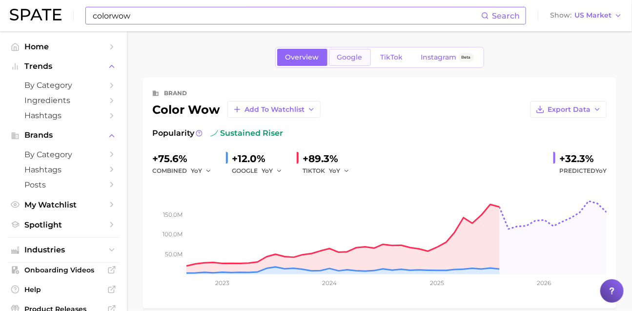
click at [350, 61] on span "Google" at bounding box center [349, 57] width 25 height 8
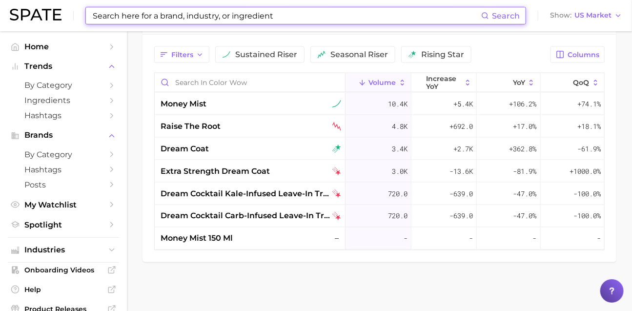
scroll to position [522, 0]
